Goal: Task Accomplishment & Management: Use online tool/utility

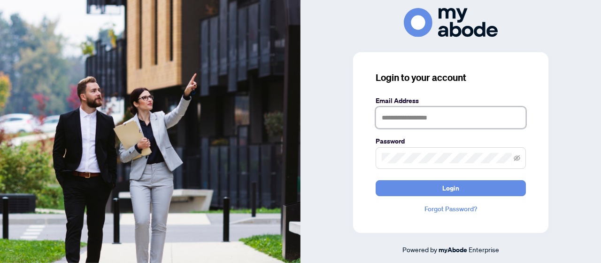
click at [385, 118] on input "text" at bounding box center [451, 118] width 150 height 22
type input "**********"
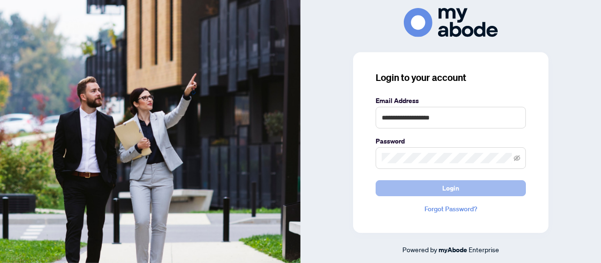
click at [378, 187] on button "Login" at bounding box center [451, 188] width 150 height 16
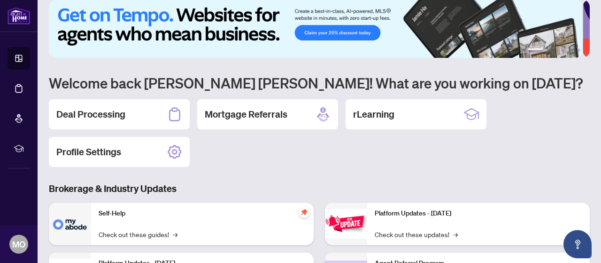
scroll to position [14, 0]
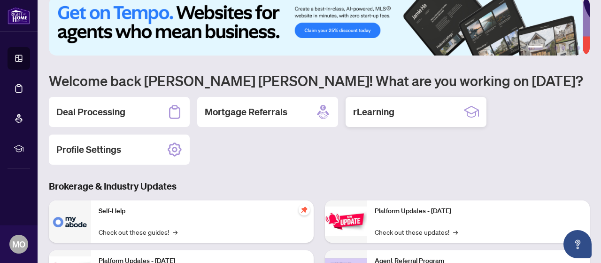
click at [394, 110] on h2 "rLearning" at bounding box center [373, 111] width 41 height 13
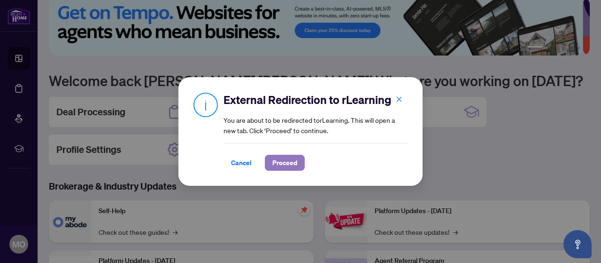
click at [286, 166] on span "Proceed" at bounding box center [284, 162] width 25 height 15
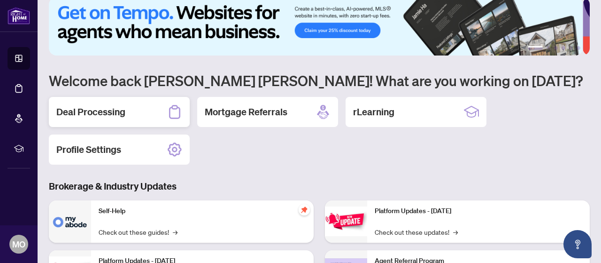
click at [123, 106] on h2 "Deal Processing" at bounding box center [90, 111] width 69 height 13
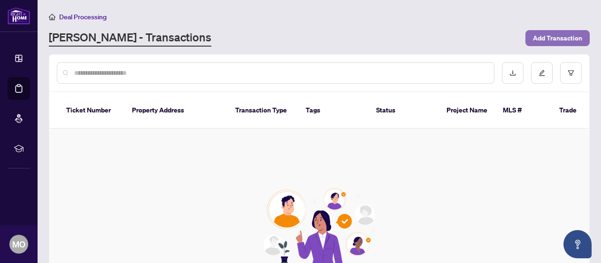
click at [533, 32] on span "Add Transaction" at bounding box center [557, 38] width 49 height 15
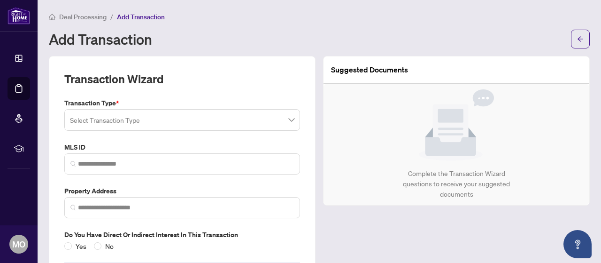
click at [288, 119] on span at bounding box center [182, 120] width 225 height 18
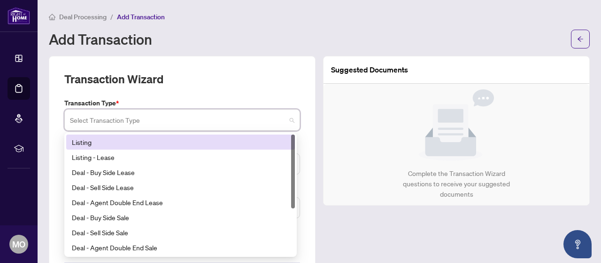
click at [174, 142] on div "Listing" at bounding box center [180, 142] width 217 height 10
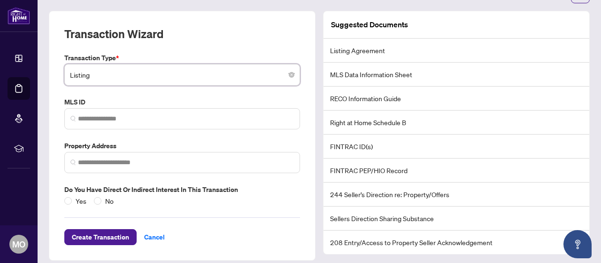
scroll to position [52, 0]
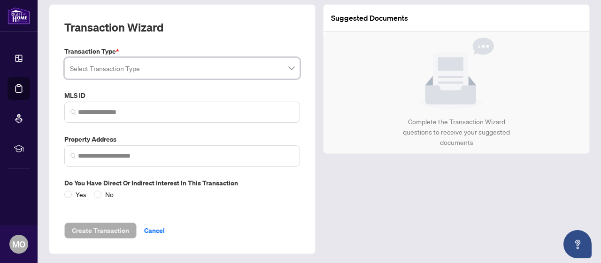
click at [290, 68] on span at bounding box center [182, 68] width 225 height 18
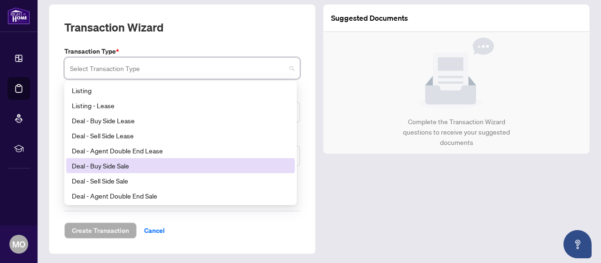
click at [159, 164] on div "Deal - Buy Side Sale" at bounding box center [180, 165] width 217 height 10
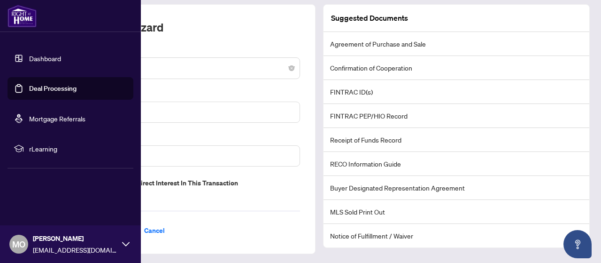
click at [29, 58] on link "Dashboard" at bounding box center [45, 58] width 32 height 8
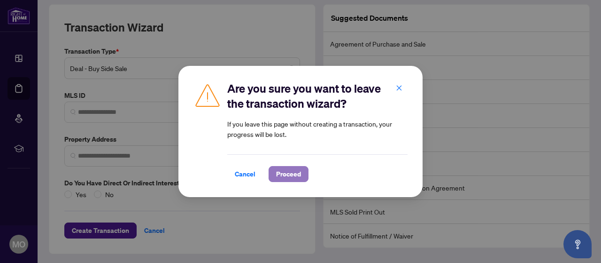
click at [290, 170] on span "Proceed" at bounding box center [288, 173] width 25 height 15
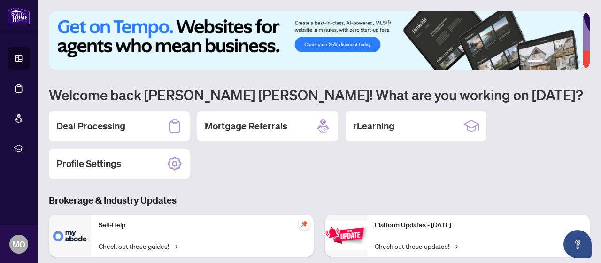
click at [302, 36] on img at bounding box center [316, 40] width 534 height 58
